Goal: Use online tool/utility: Utilize a website feature to perform a specific function

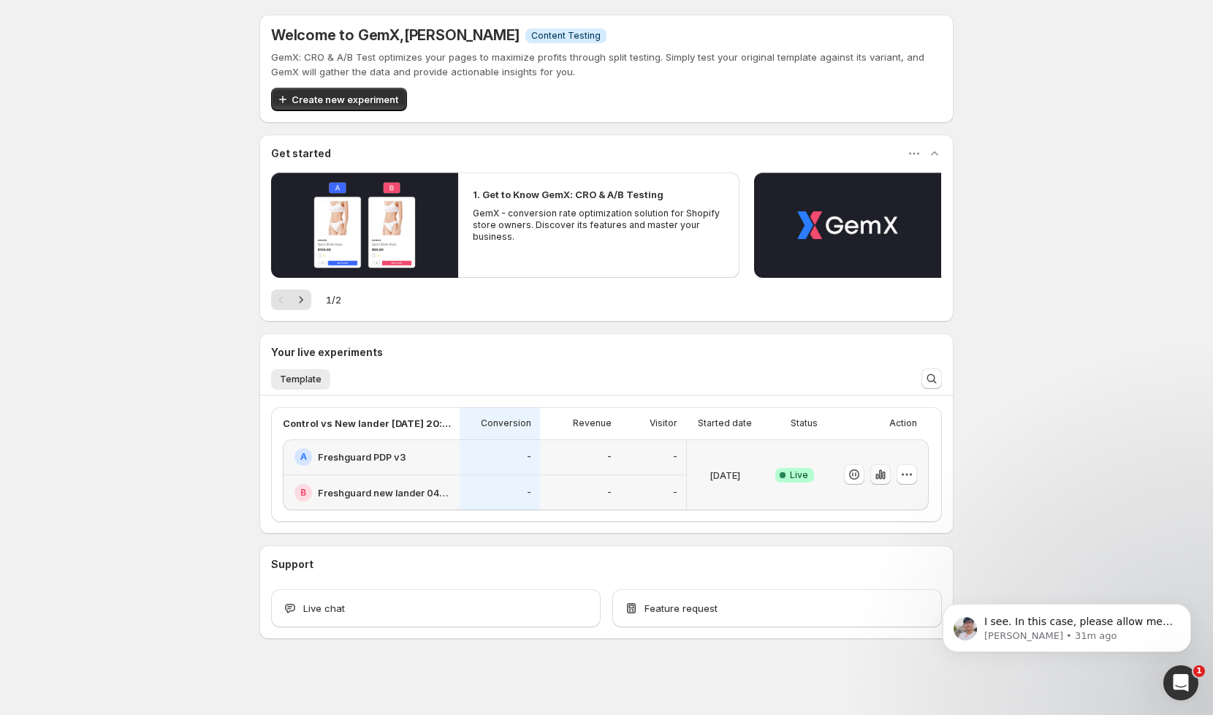
click at [879, 474] on icon "button" at bounding box center [880, 475] width 3 height 10
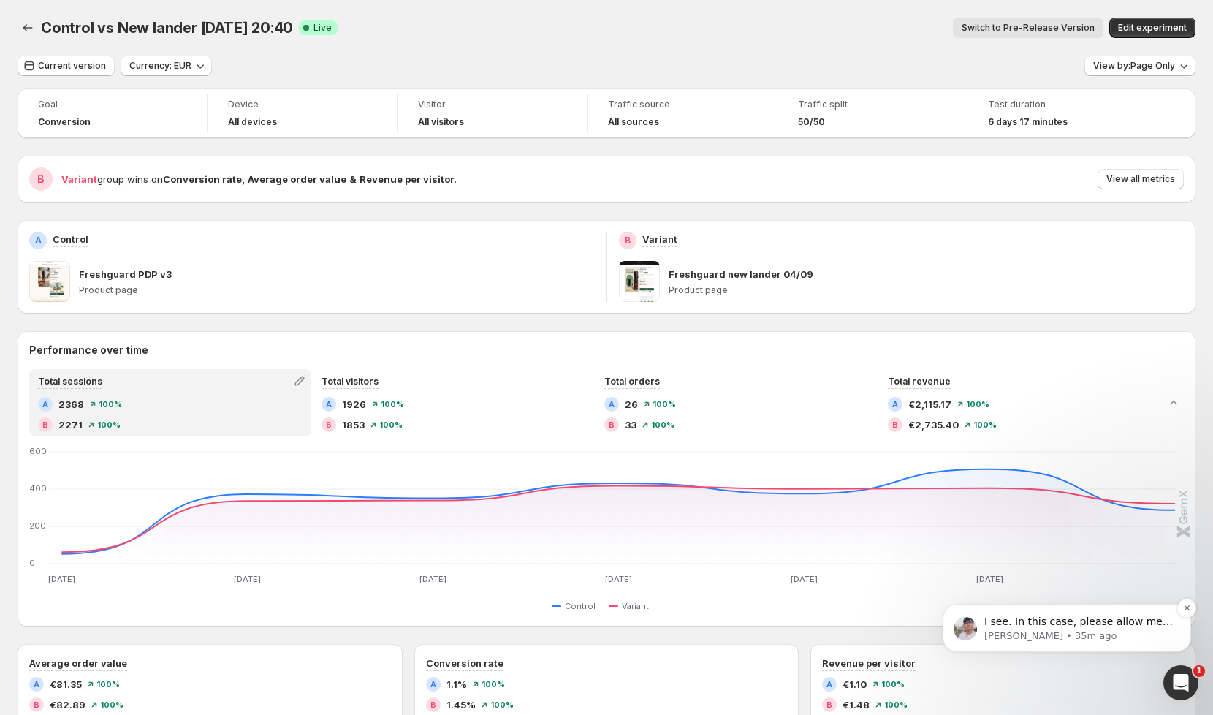
click at [1070, 627] on p "I see. In this case, please allow me to forward your request to export data by …" at bounding box center [1079, 622] width 189 height 15
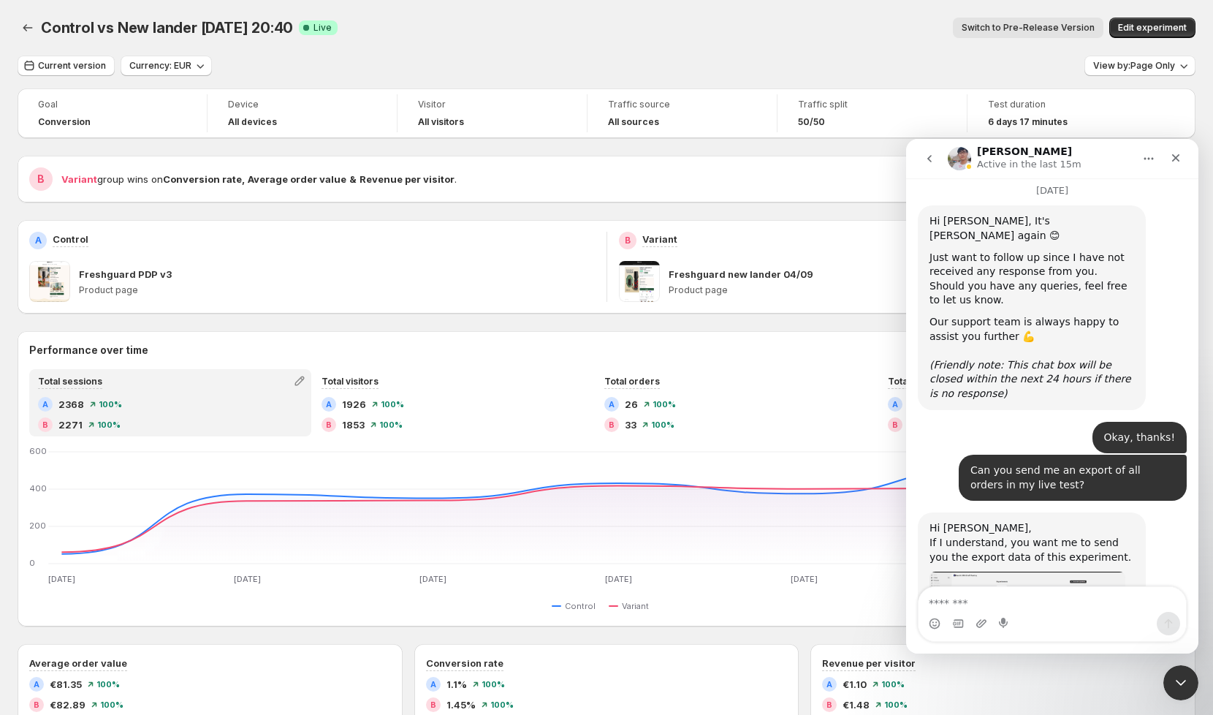
scroll to position [10950, 0]
click at [1174, 151] on div "Close" at bounding box center [1176, 158] width 26 height 26
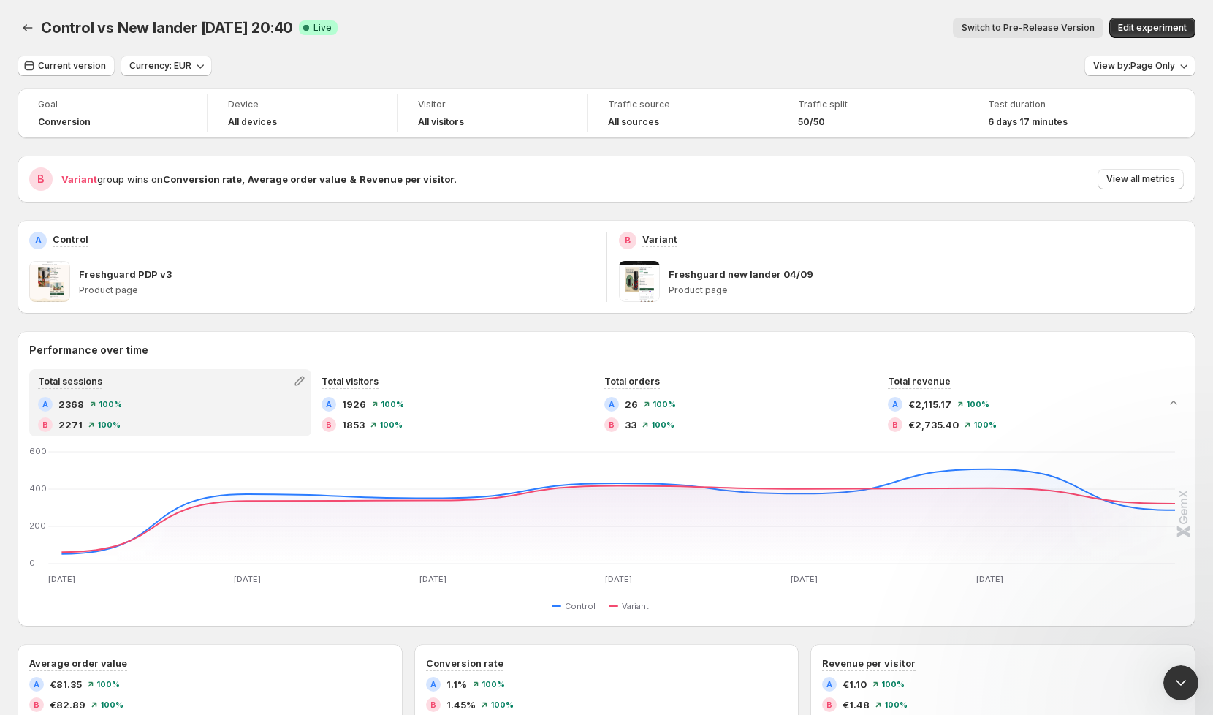
scroll to position [0, 0]
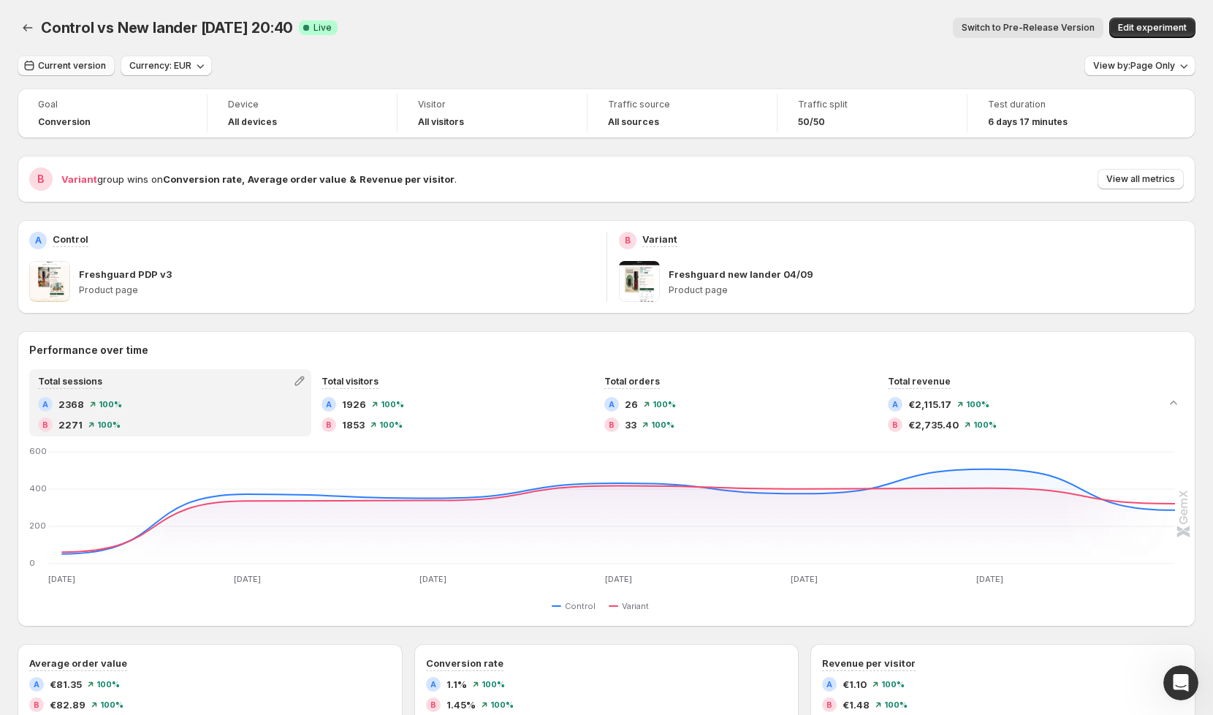
click at [91, 72] on button "Current version" at bounding box center [66, 66] width 97 height 20
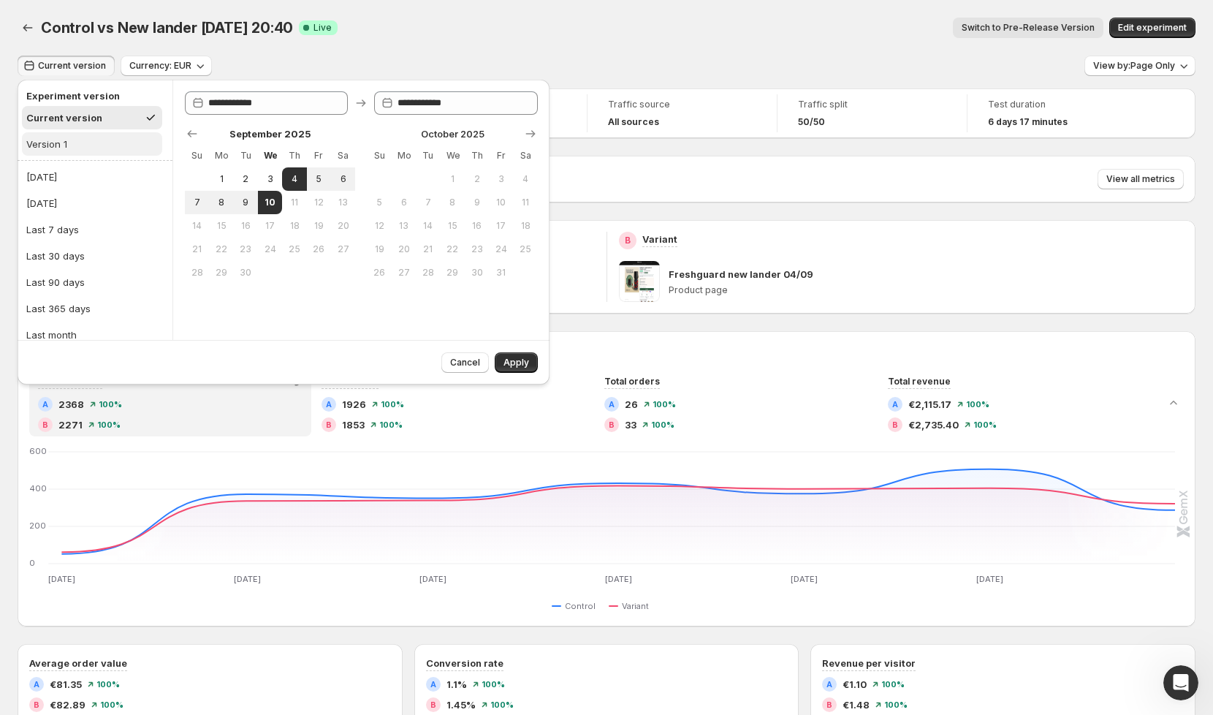
click at [70, 145] on button "Version 1" at bounding box center [92, 143] width 140 height 23
type input "**********"
click at [523, 363] on span "Apply" at bounding box center [517, 363] width 26 height 12
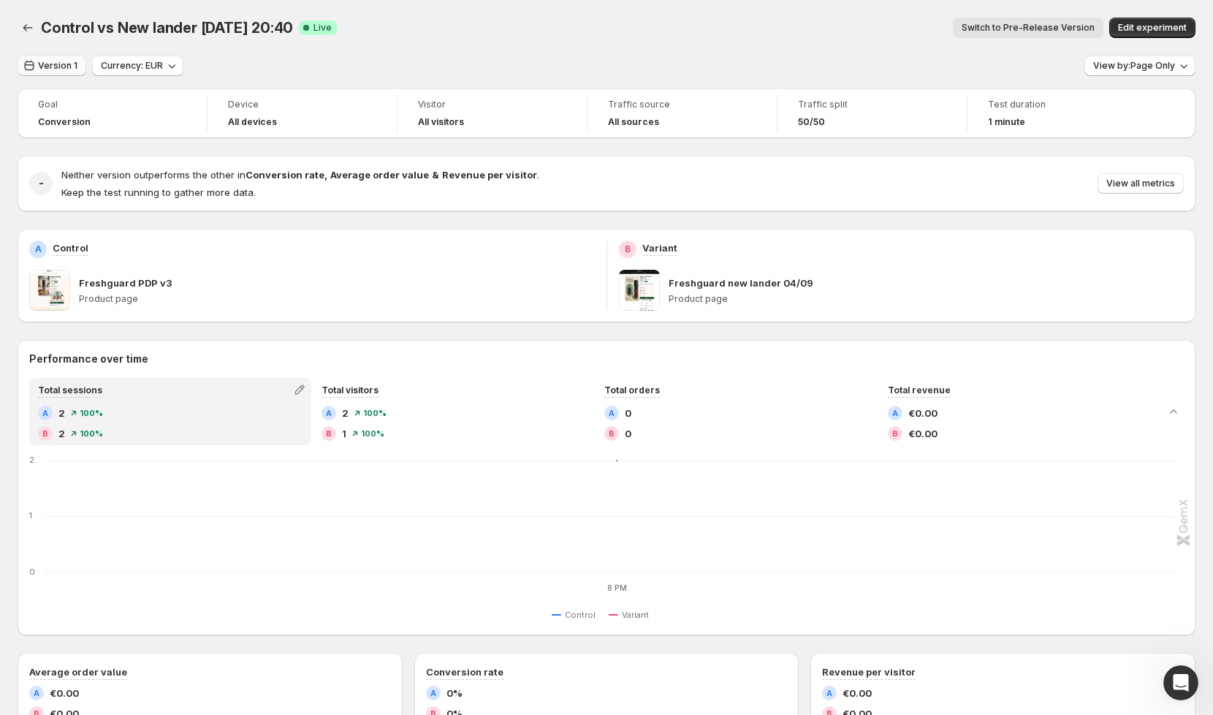
click at [39, 69] on span "Version 1" at bounding box center [57, 66] width 39 height 12
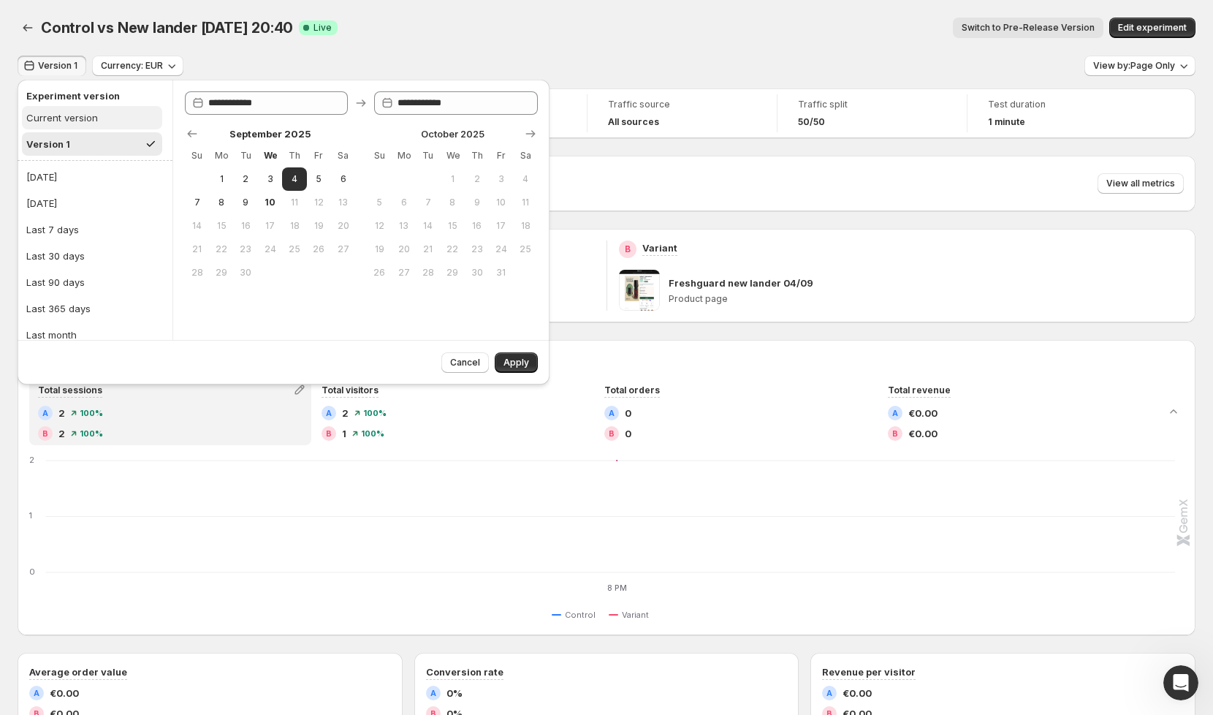
click at [90, 118] on div "Current version" at bounding box center [62, 117] width 72 height 15
type input "**********"
click at [517, 363] on span "Apply" at bounding box center [517, 363] width 26 height 12
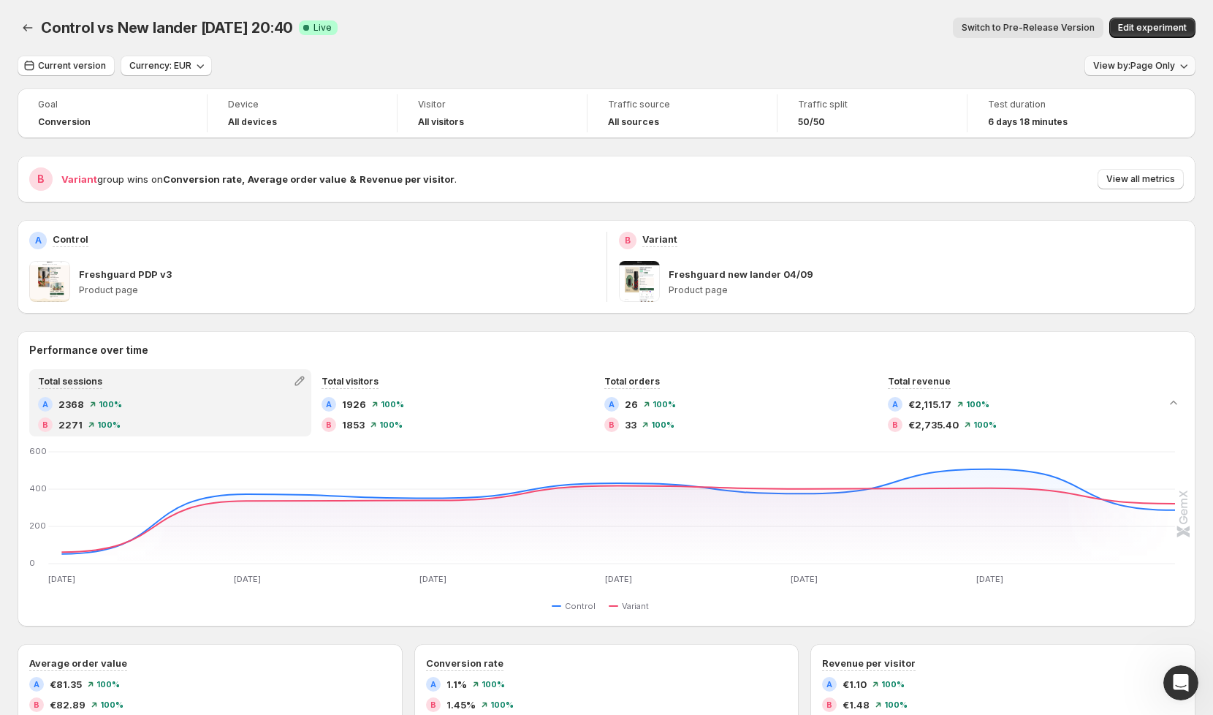
click at [1145, 61] on span "View by: Page Only" at bounding box center [1134, 66] width 82 height 12
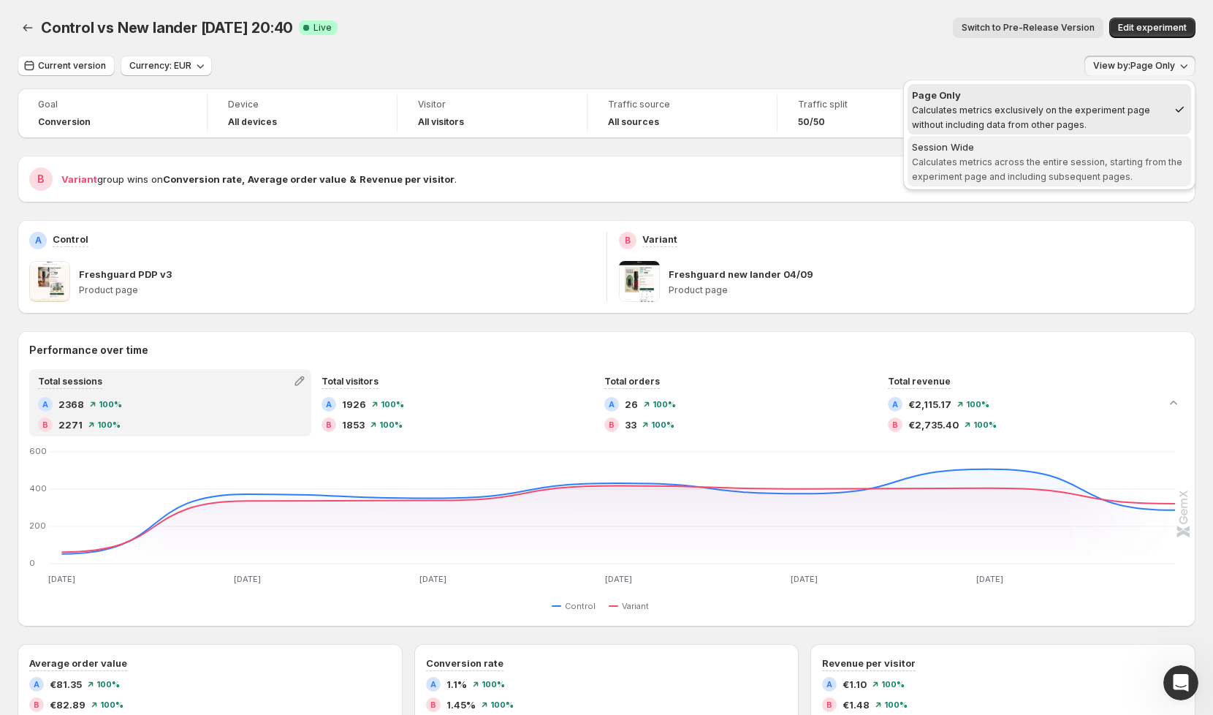
click at [1049, 158] on span "Calculates metrics across the entire session, starting from the experiment page…" at bounding box center [1047, 169] width 270 height 26
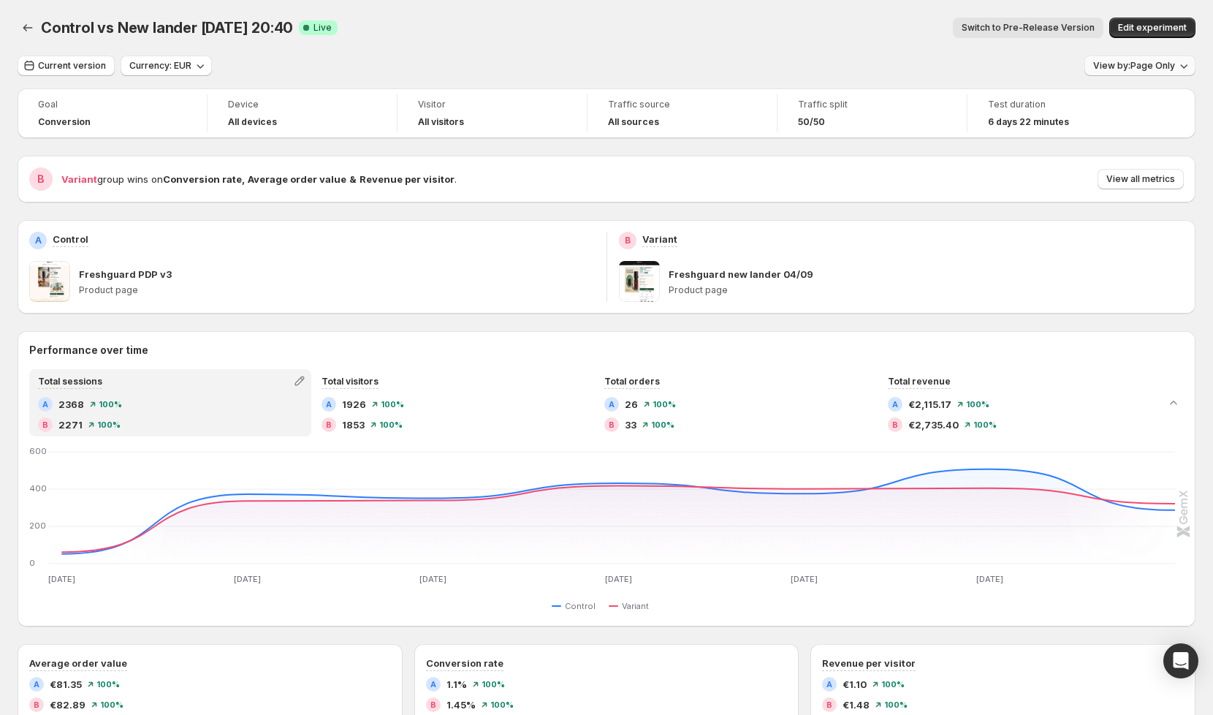
click at [1174, 72] on button "View by: Page Only" at bounding box center [1140, 66] width 111 height 20
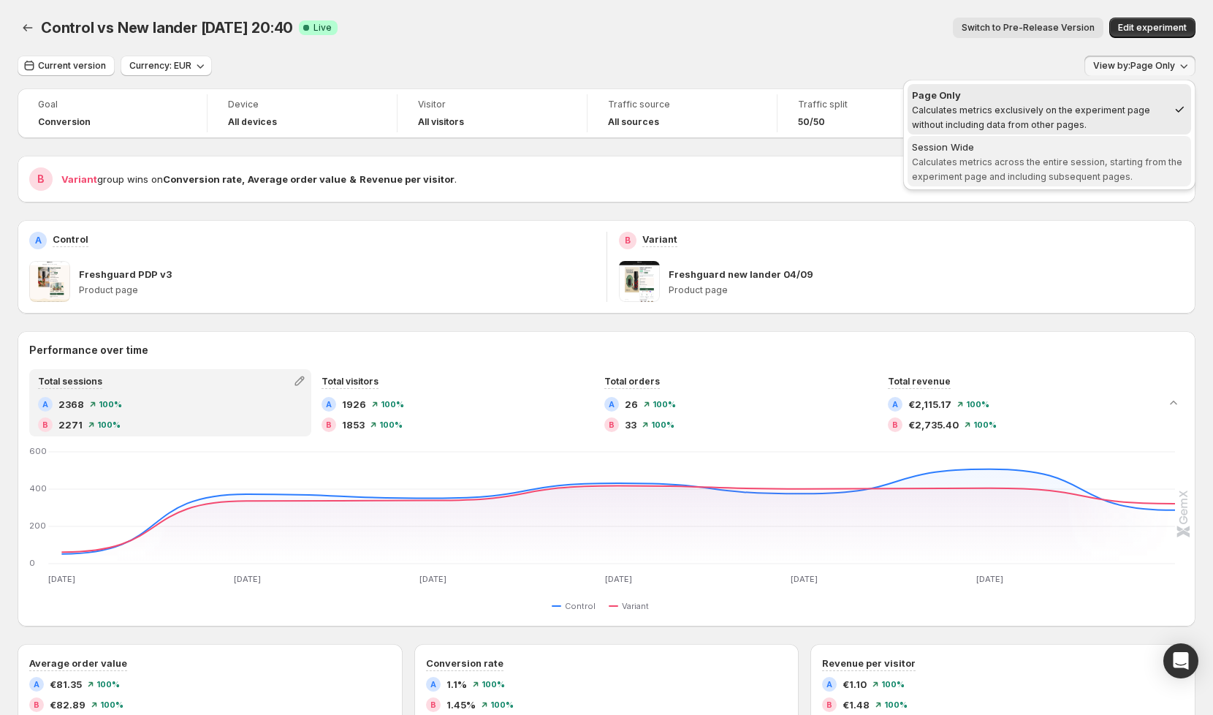
click at [1031, 172] on span "Calculates metrics across the entire session, starting from the experiment page…" at bounding box center [1047, 169] width 270 height 26
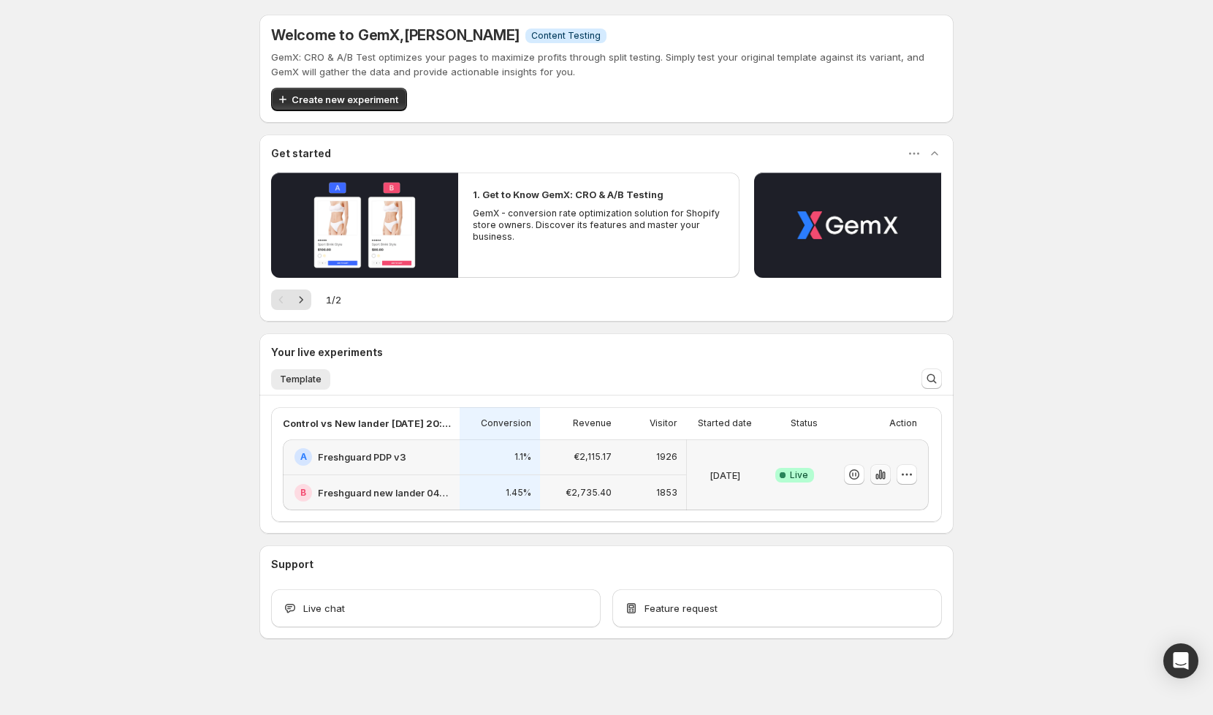
click at [884, 471] on icon "button" at bounding box center [883, 475] width 3 height 8
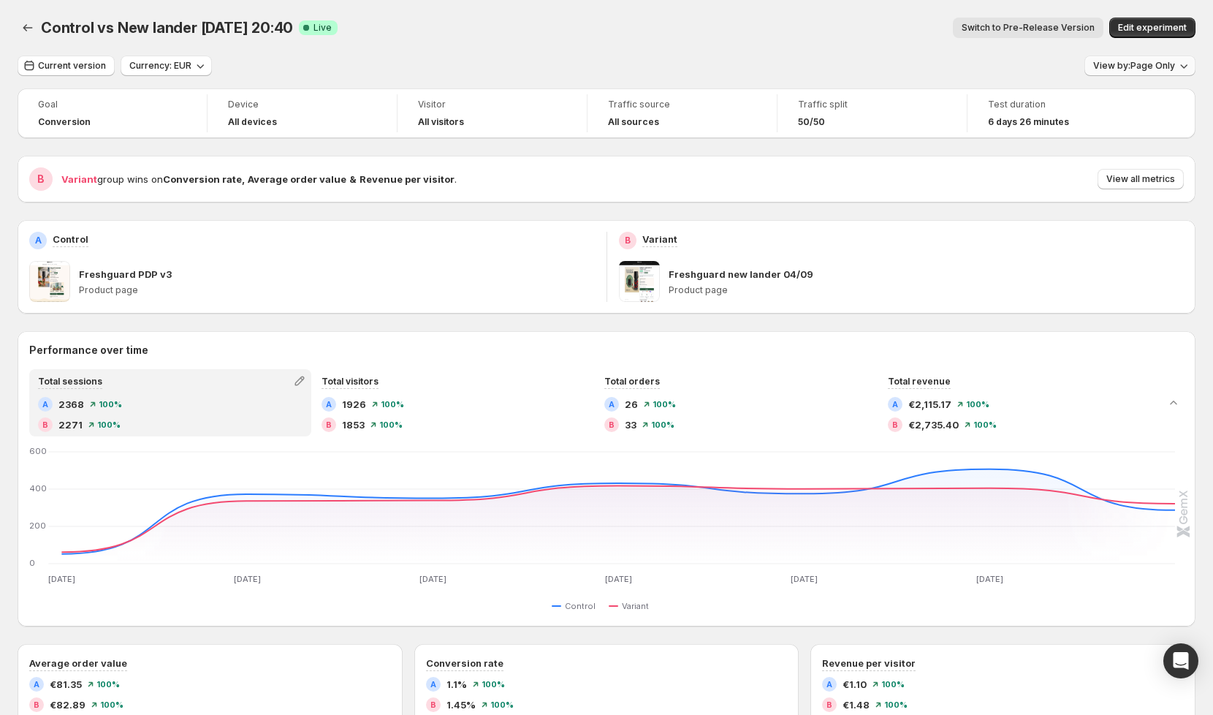
click at [1121, 61] on span "View by: Page Only" at bounding box center [1134, 66] width 82 height 12
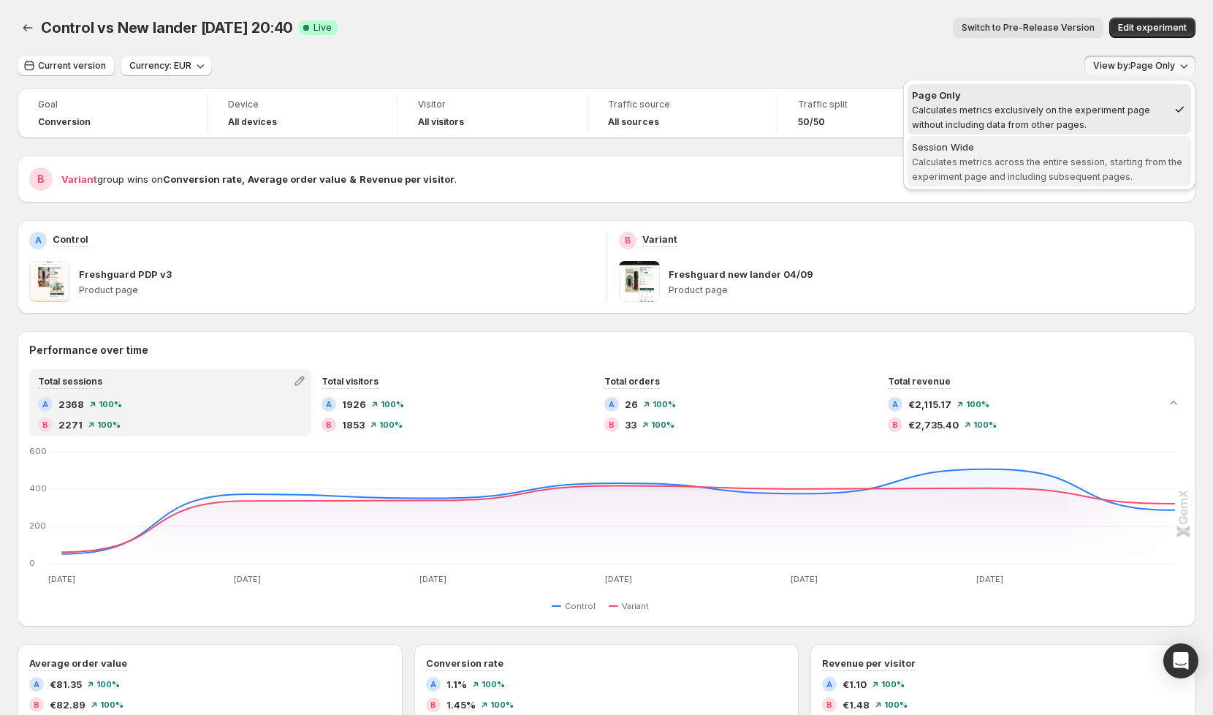
click at [1049, 171] on span "Calculates metrics across the entire session, starting from the experiment page…" at bounding box center [1047, 169] width 270 height 26
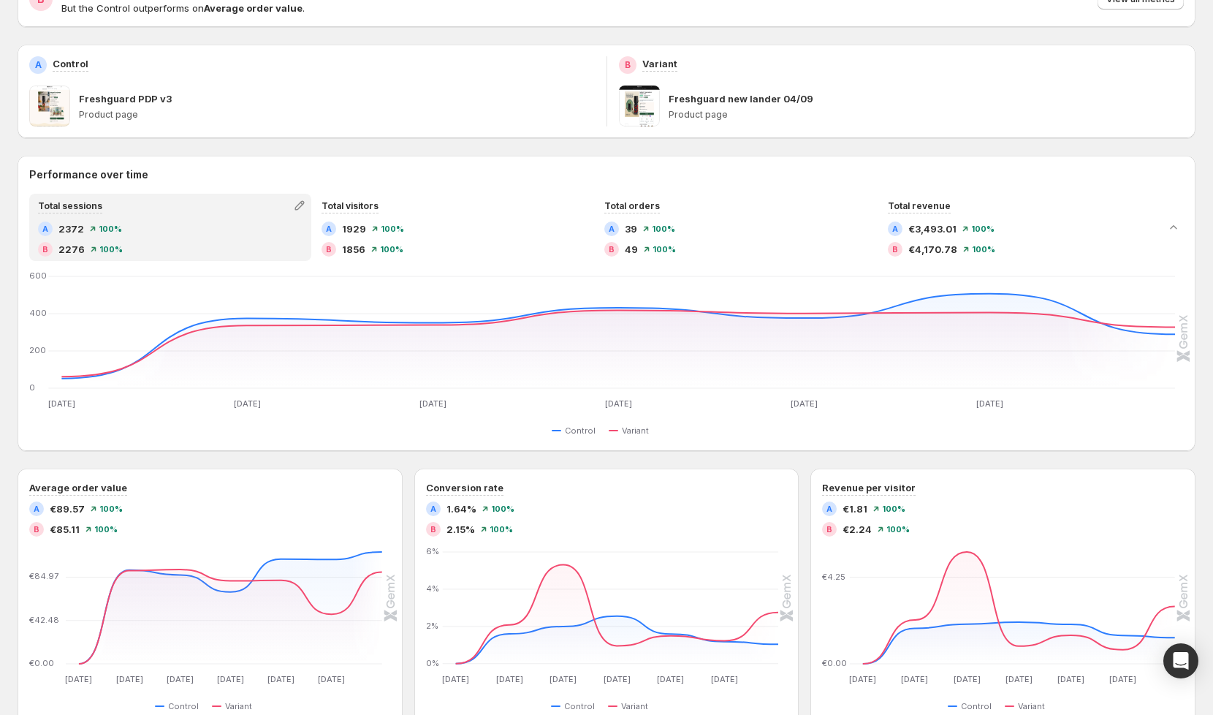
scroll to position [190, 0]
